Goal: Transaction & Acquisition: Subscribe to service/newsletter

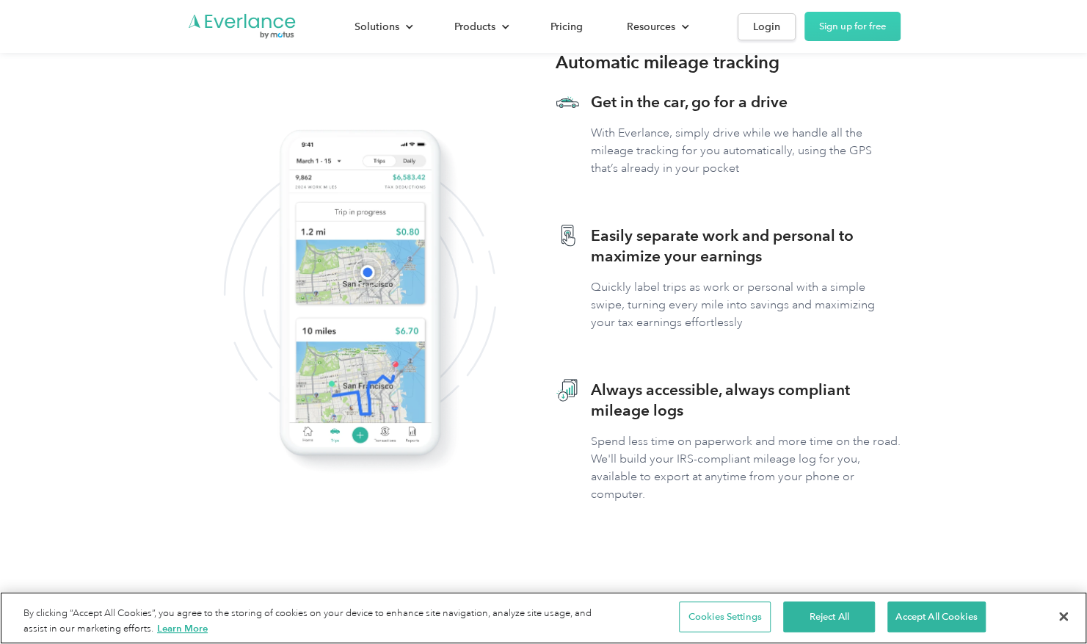
scroll to position [608, 0]
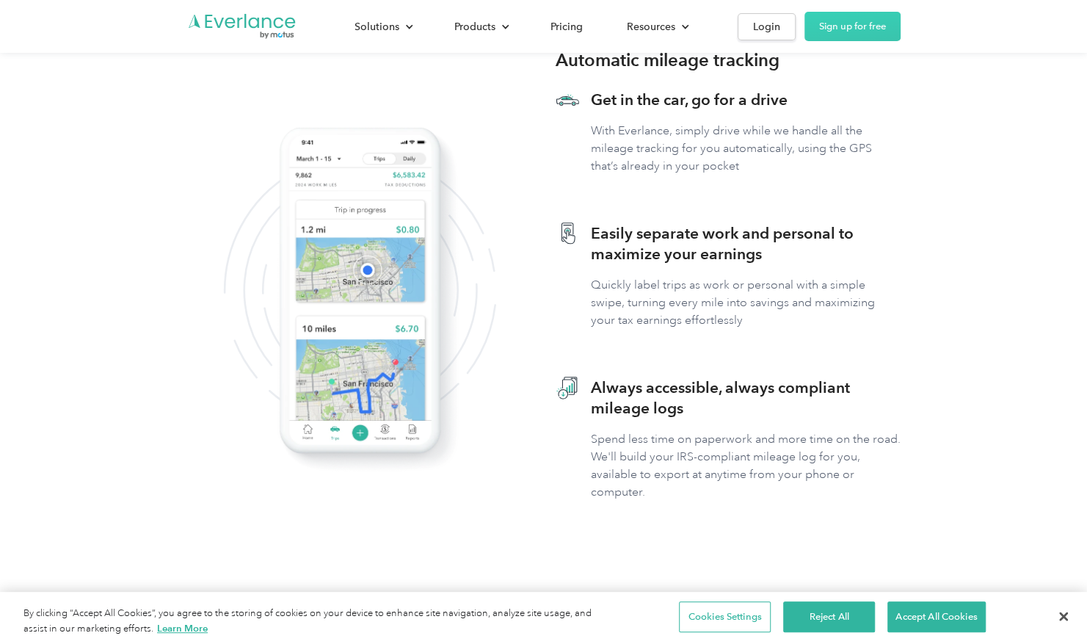
click at [545, 315] on div "Automatic mileage tracking Get in the car, go for a drive With Everlance, simpl…" at bounding box center [543, 290] width 713 height 486
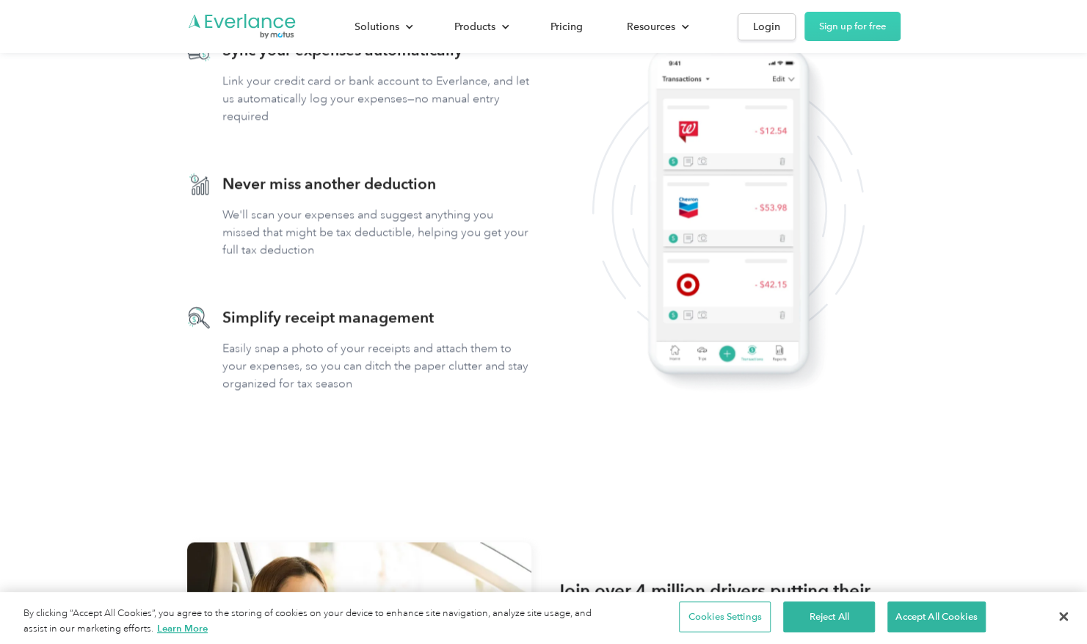
scroll to position [1234, 0]
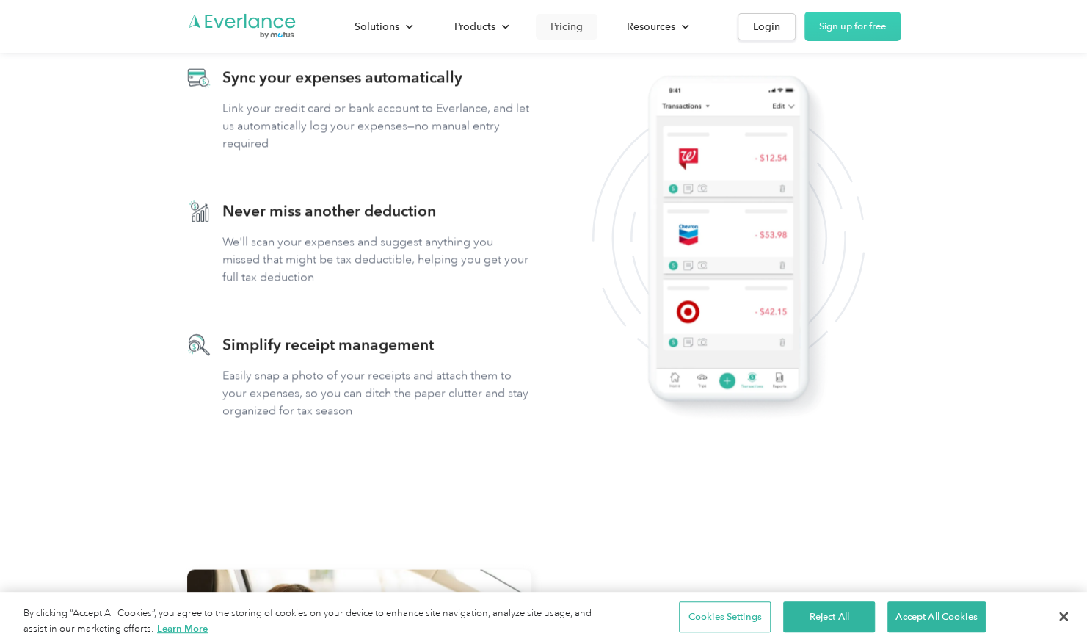
click at [562, 19] on div "Pricing" at bounding box center [566, 27] width 32 height 18
